Goal: Task Accomplishment & Management: Manage account settings

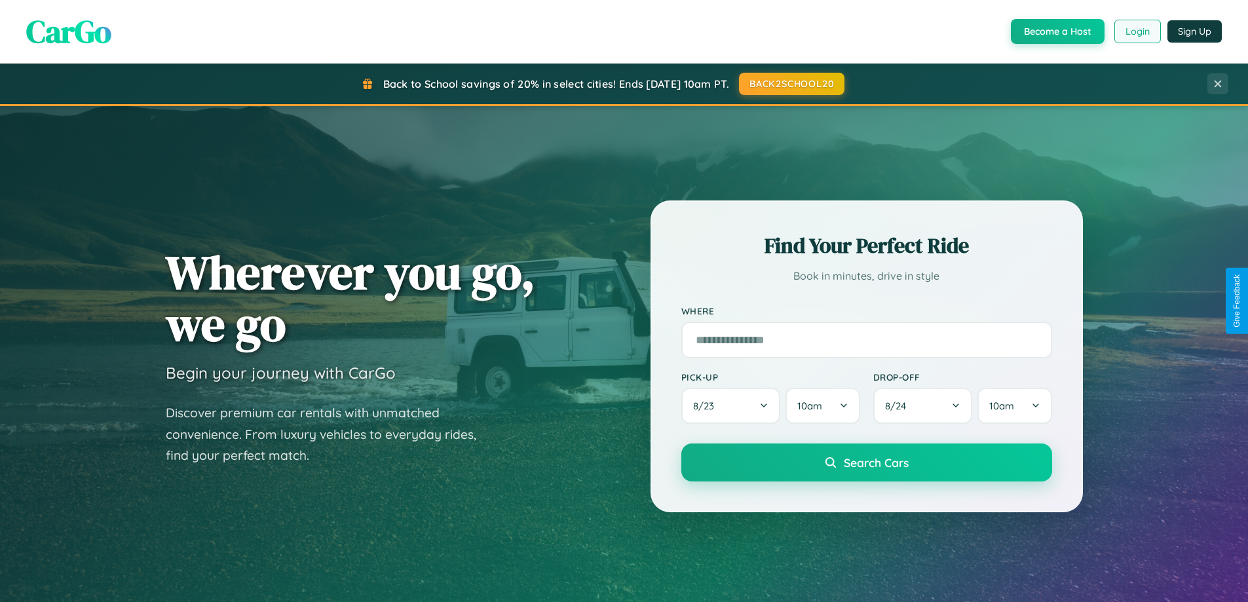
click at [1137, 31] on button "Login" at bounding box center [1138, 32] width 47 height 24
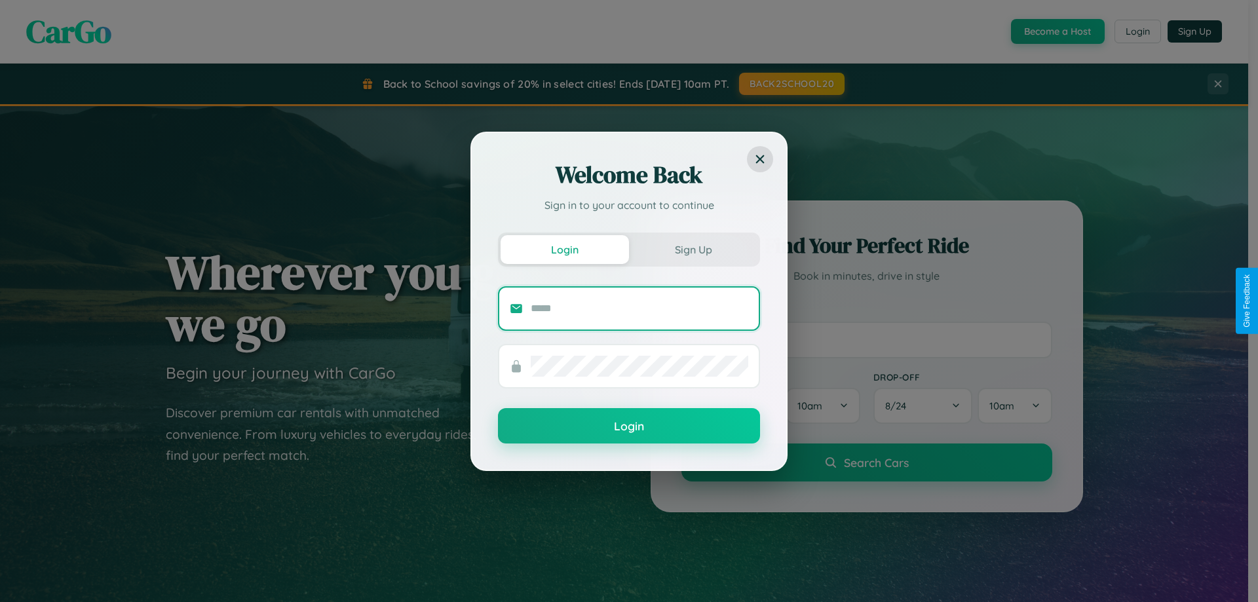
click at [640, 308] on input "text" at bounding box center [640, 308] width 218 height 21
type input "**********"
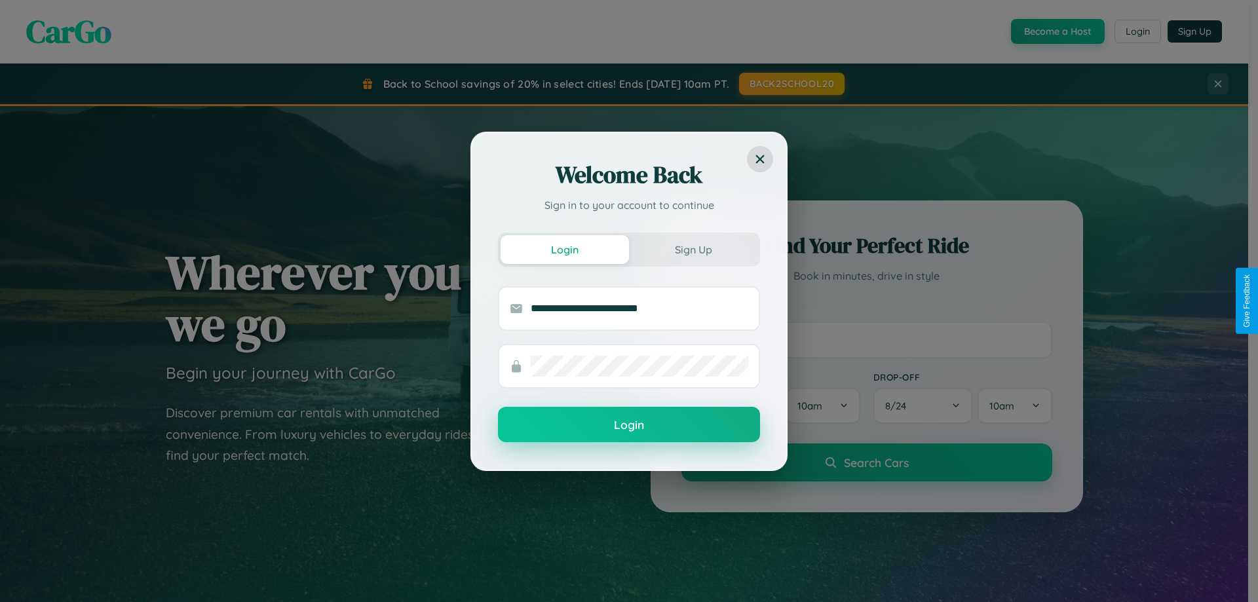
click at [629, 425] on button "Login" at bounding box center [629, 424] width 262 height 35
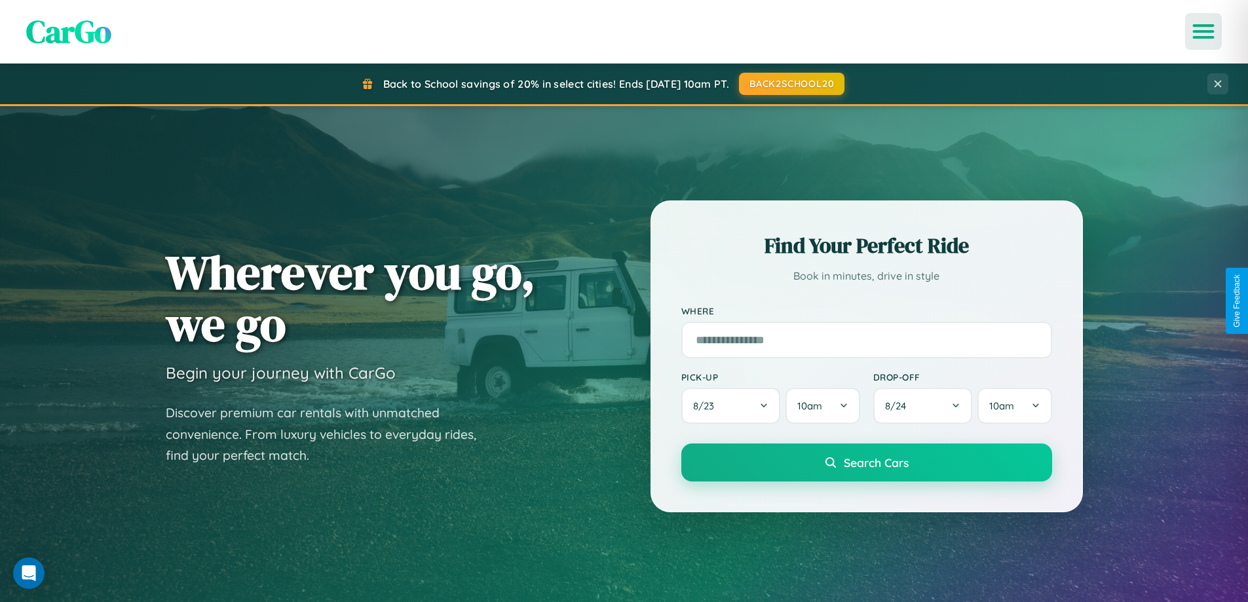
click at [1204, 31] on icon "Open menu" at bounding box center [1204, 32] width 19 height 12
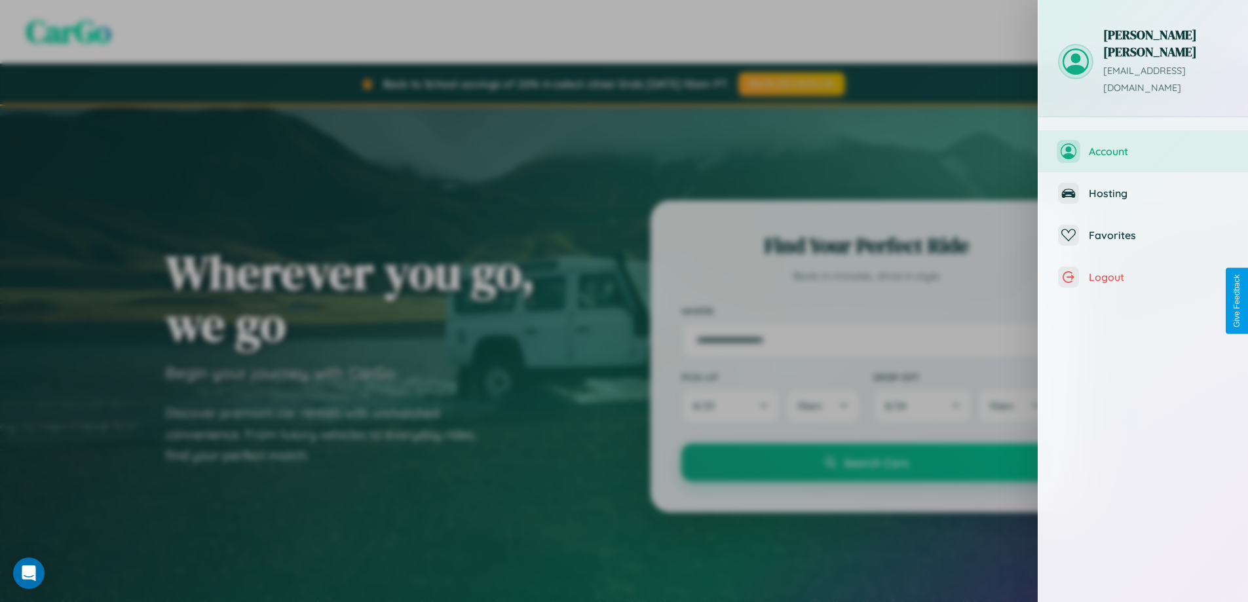
click at [1144, 145] on span "Account" at bounding box center [1159, 151] width 140 height 13
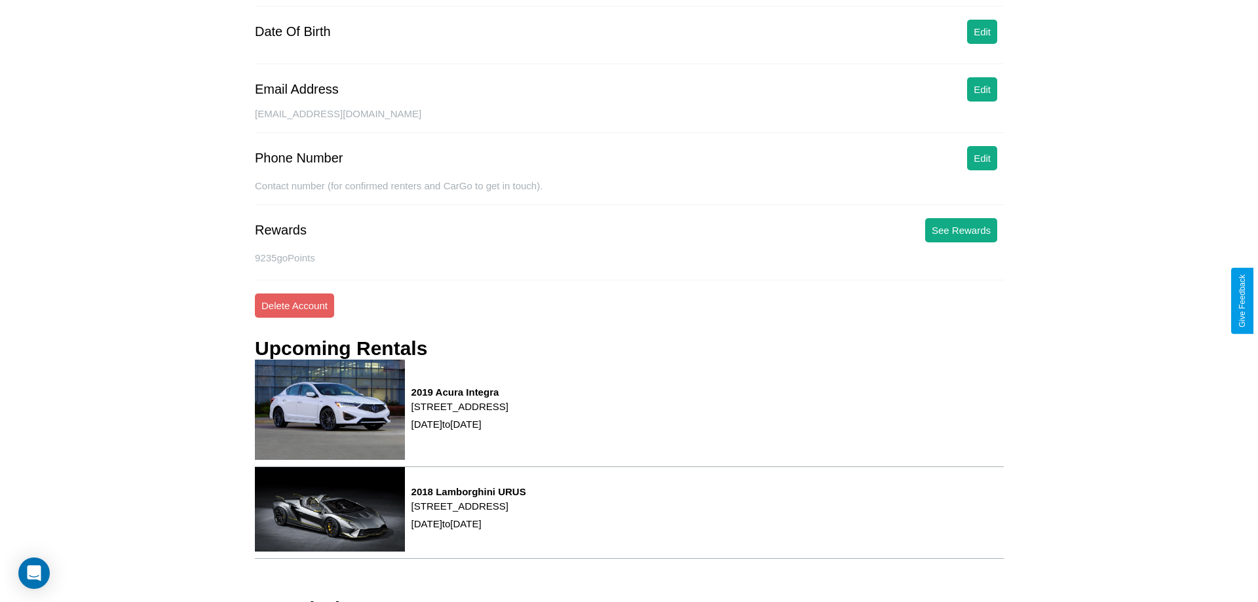
scroll to position [166, 0]
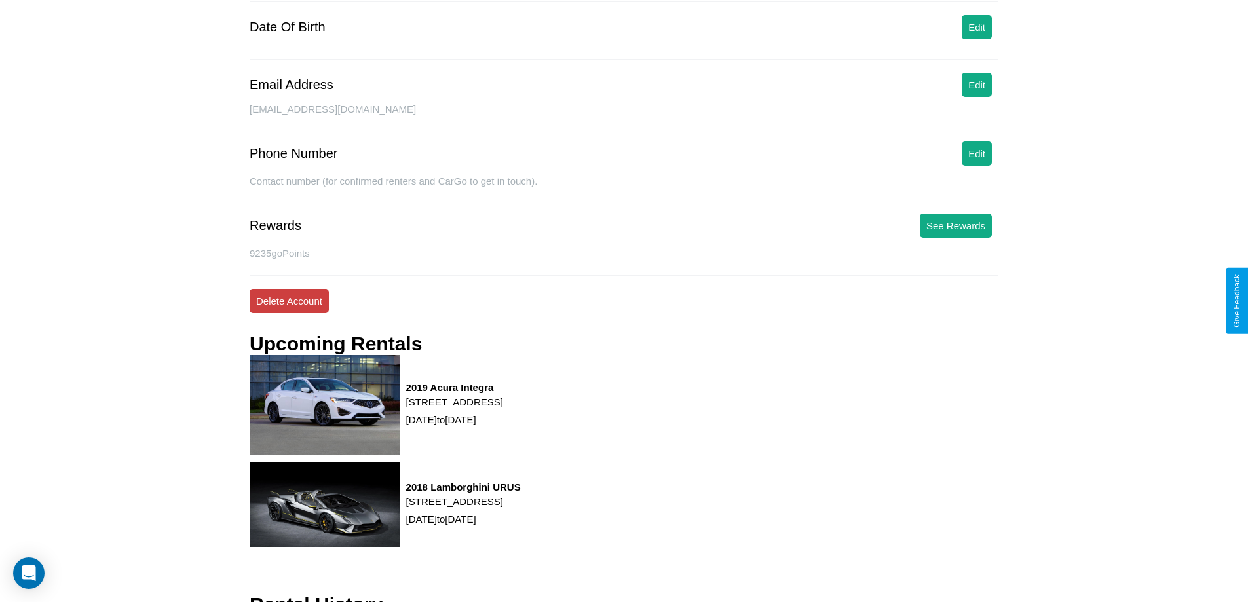
click at [289, 301] on button "Delete Account" at bounding box center [289, 301] width 79 height 24
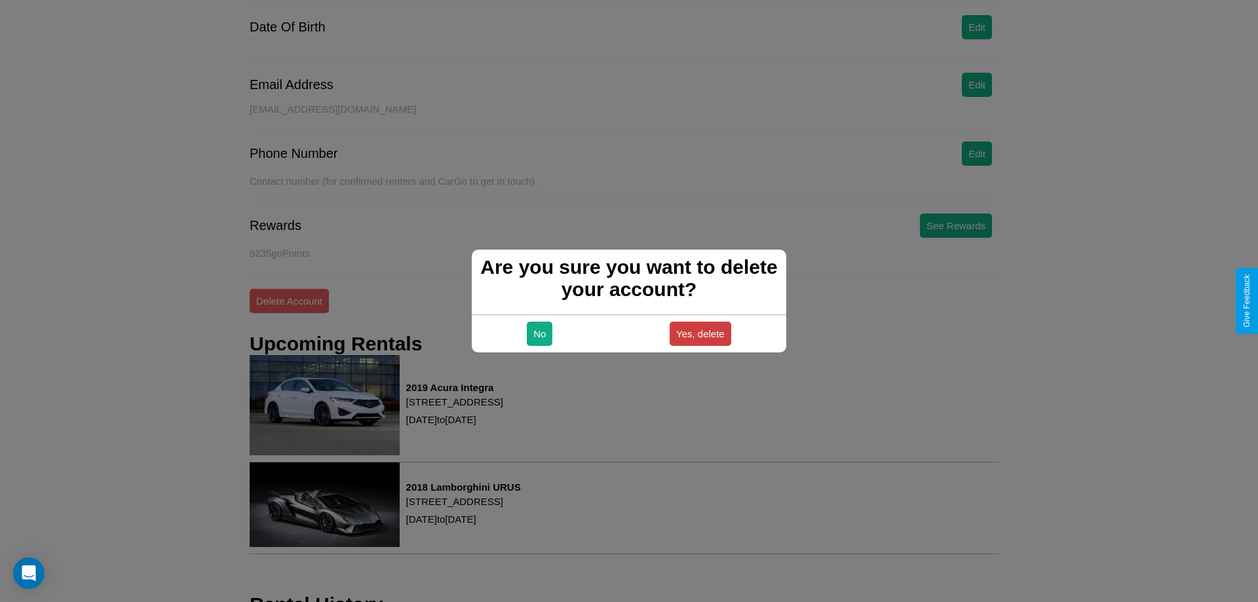
click at [700, 334] on button "Yes, delete" at bounding box center [701, 334] width 62 height 24
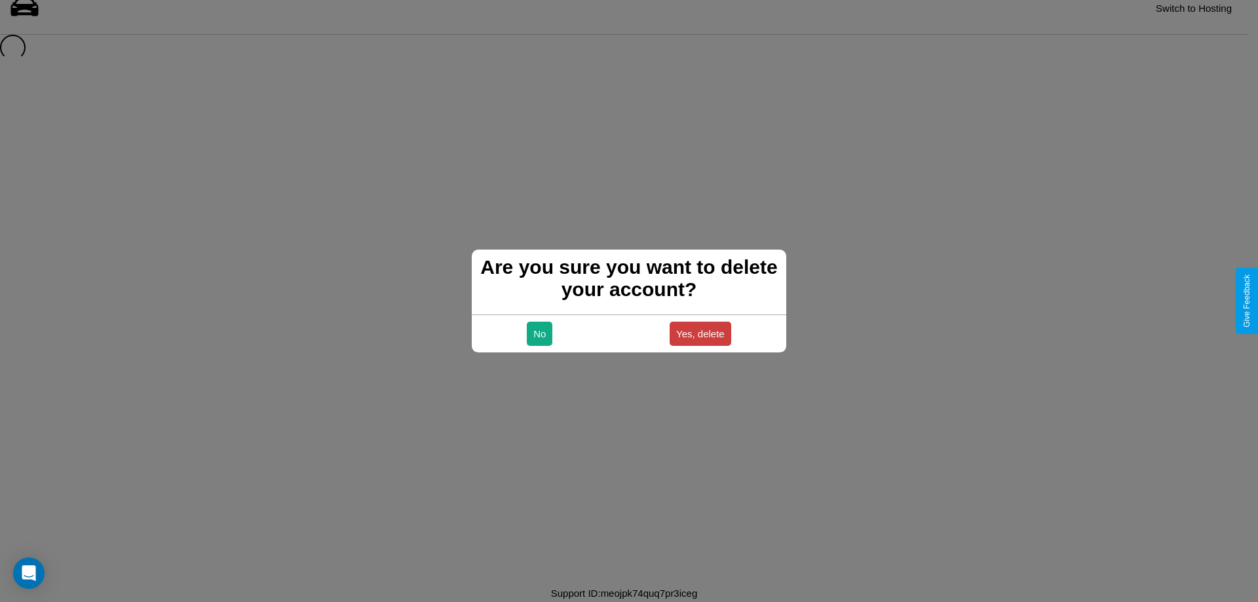
scroll to position [18, 0]
